Goal: Task Accomplishment & Management: Complete application form

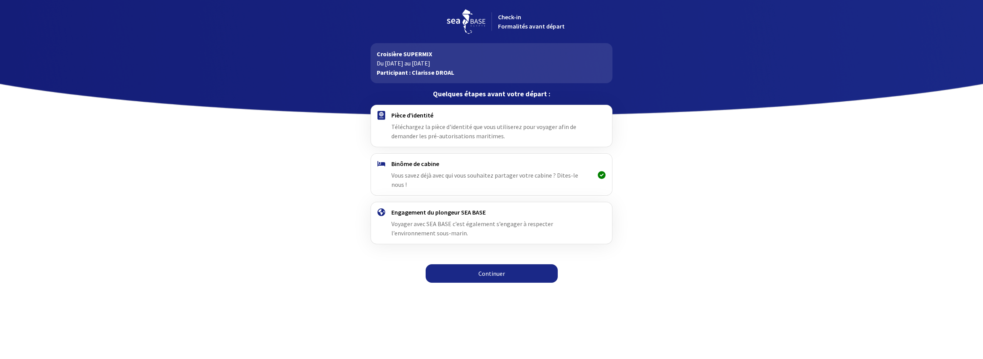
click at [499, 264] on link "Continuer" at bounding box center [492, 273] width 132 height 18
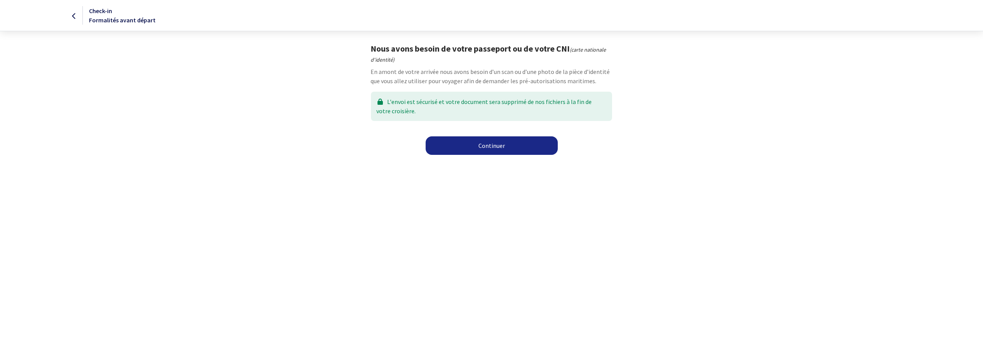
click at [480, 145] on link "Continuer" at bounding box center [492, 145] width 132 height 18
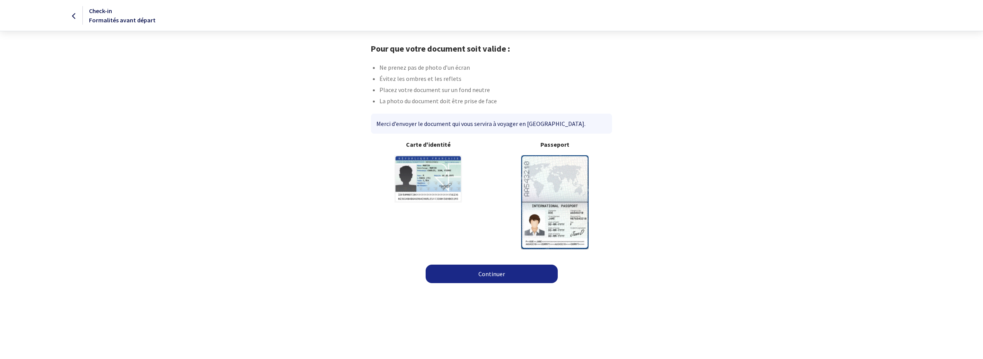
click at [487, 277] on link "Continuer" at bounding box center [492, 274] width 132 height 18
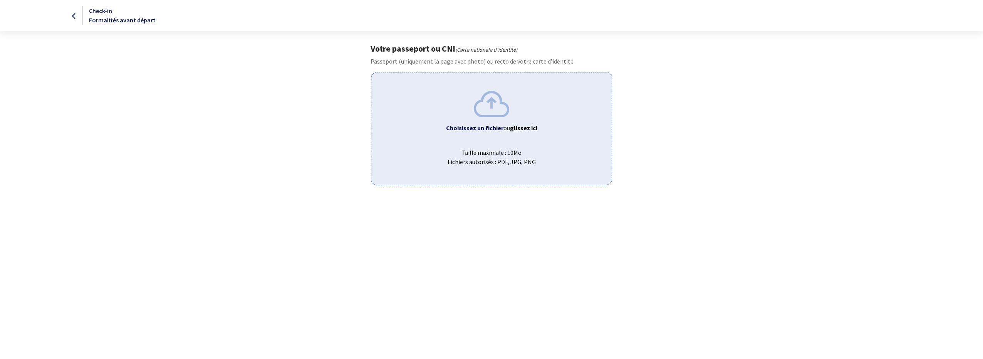
click at [482, 134] on div "Choisissez un fichier ou glissez ici Taille maximale : 10Mo Fichiers autorisés …" at bounding box center [491, 128] width 241 height 113
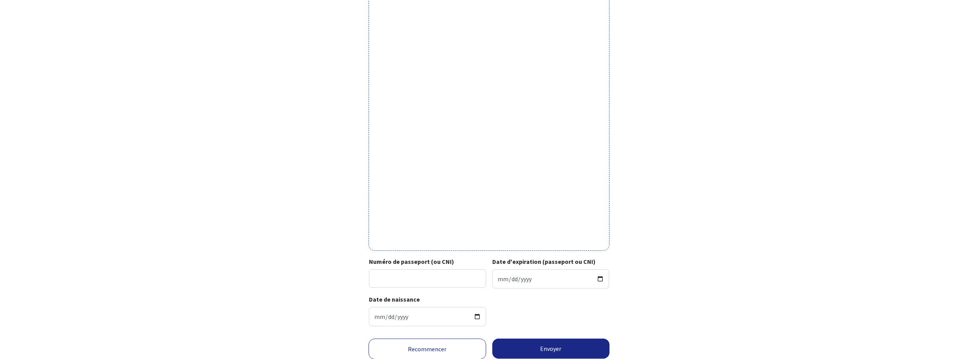
scroll to position [161, 0]
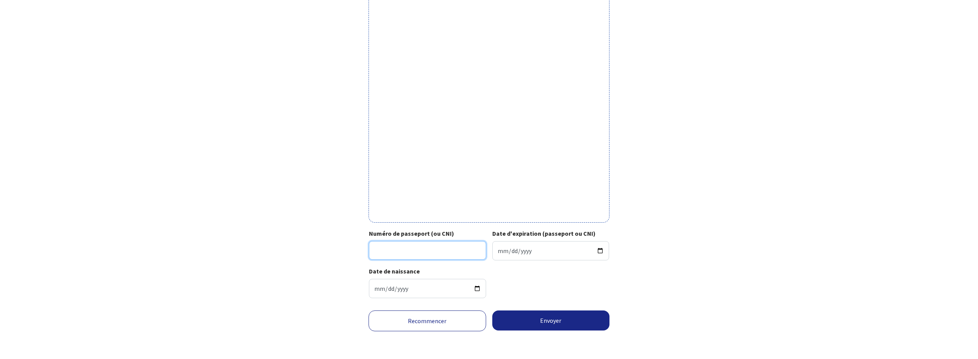
click at [411, 252] on input "Numéro de passeport (ou CNI)" at bounding box center [427, 250] width 117 height 18
type input "22CE06461"
click at [499, 249] on input "Date d'expiration (passeport ou CNI)" at bounding box center [550, 250] width 117 height 19
type input "2032-03-21"
click at [533, 322] on button "Envoyer" at bounding box center [551, 321] width 118 height 20
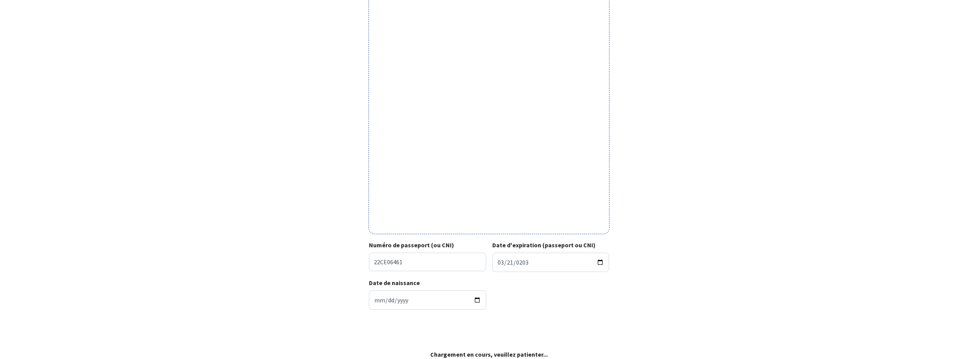
scroll to position [149, 0]
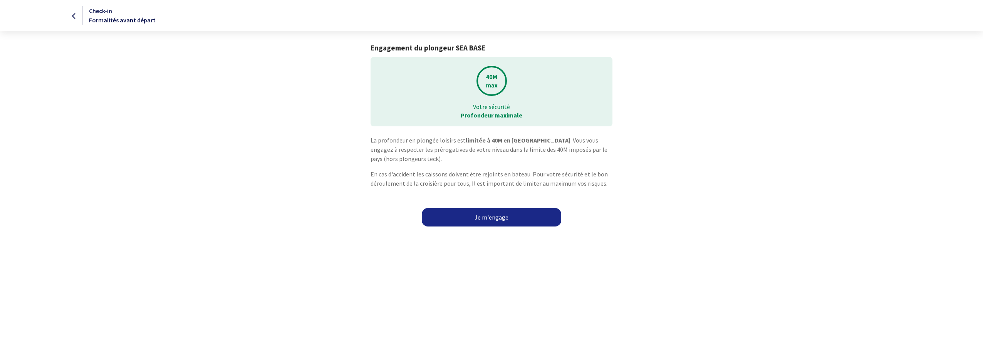
click at [484, 214] on link "Je m'engage" at bounding box center [491, 217] width 139 height 18
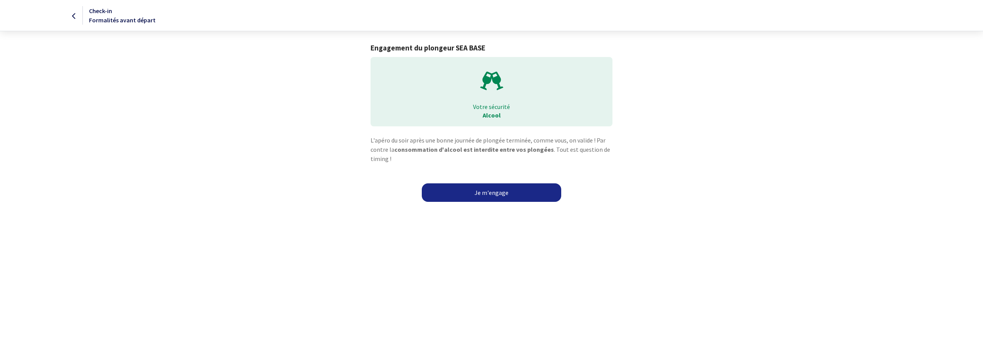
click at [506, 191] on link "Je m'engage" at bounding box center [491, 192] width 139 height 18
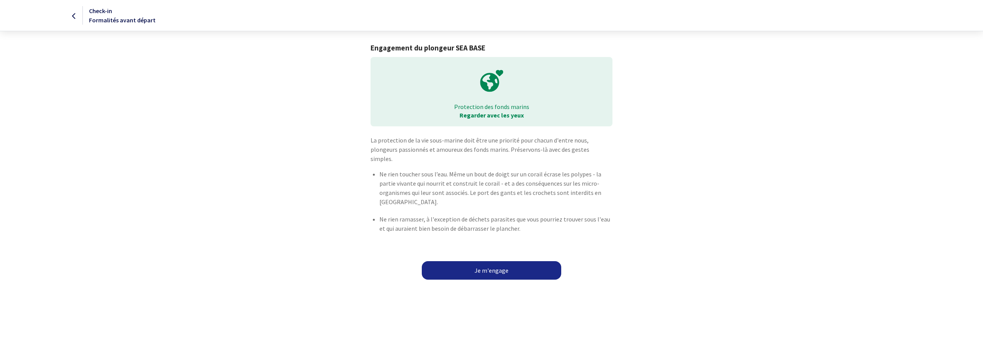
click at [501, 263] on link "Je m'engage" at bounding box center [491, 270] width 139 height 18
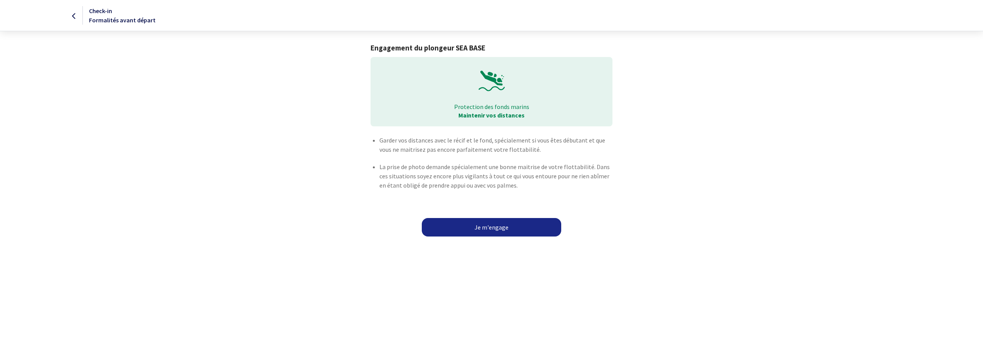
click at [504, 228] on link "Je m'engage" at bounding box center [491, 227] width 139 height 18
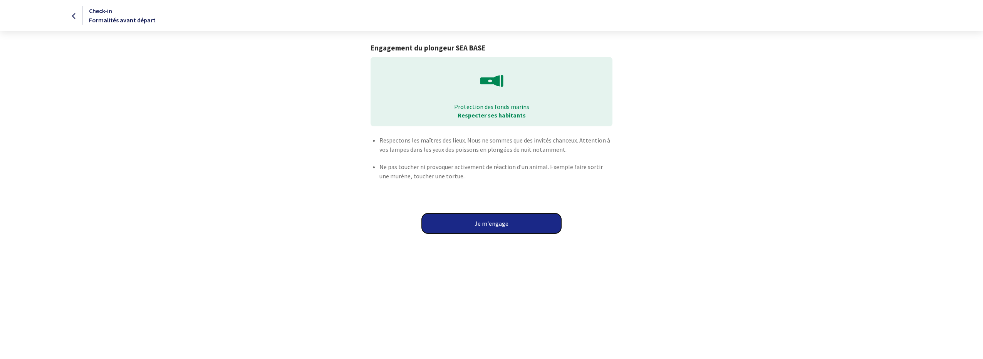
click at [504, 228] on button "Je m'engage" at bounding box center [491, 223] width 139 height 20
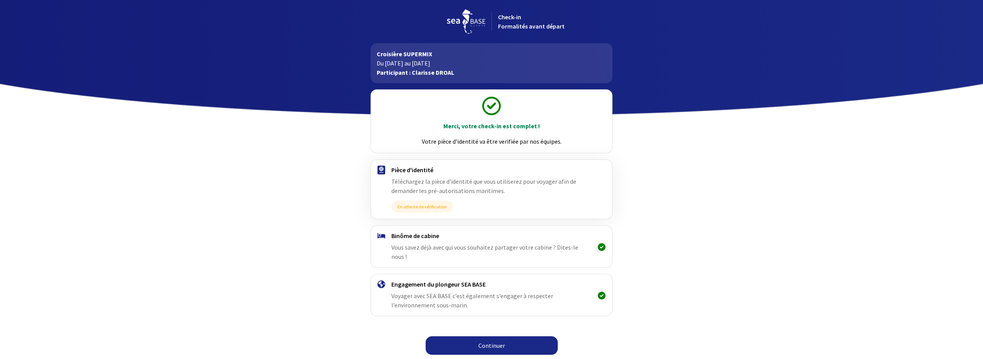
click at [514, 246] on span "Vous savez déjà avec qui vous souhaitez partager votre cabine ? Dites-le nous !" at bounding box center [485, 252] width 187 height 17
